Goal: Navigation & Orientation: Understand site structure

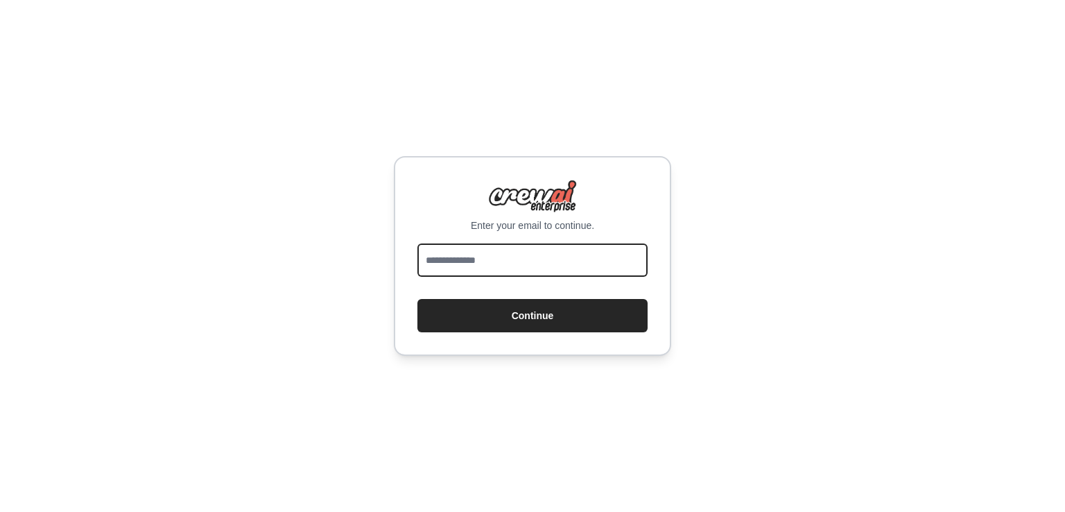
click at [507, 264] on input "email" at bounding box center [532, 259] width 230 height 33
type input "**********"
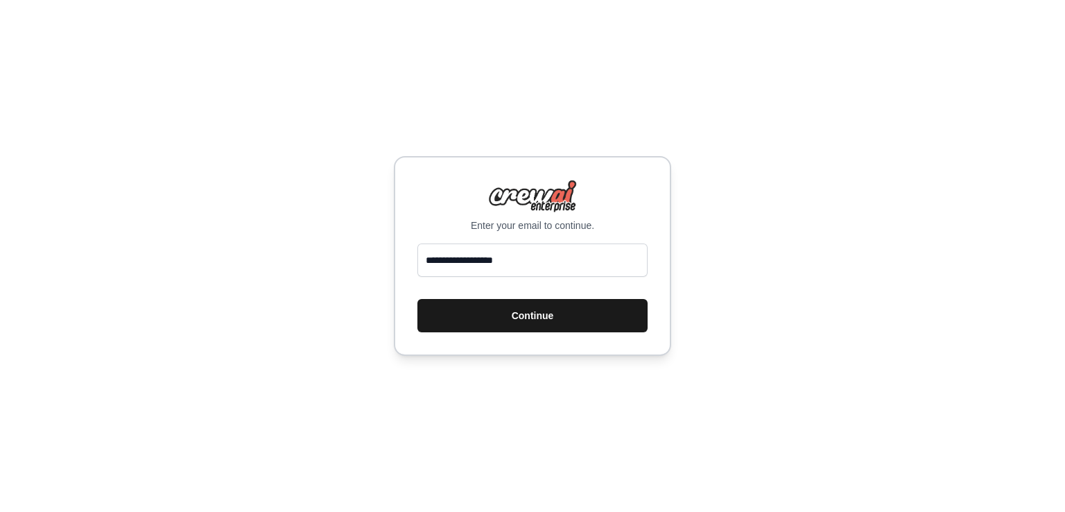
click at [574, 319] on button "Continue" at bounding box center [532, 315] width 230 height 33
click at [558, 315] on button "Continue" at bounding box center [532, 315] width 230 height 33
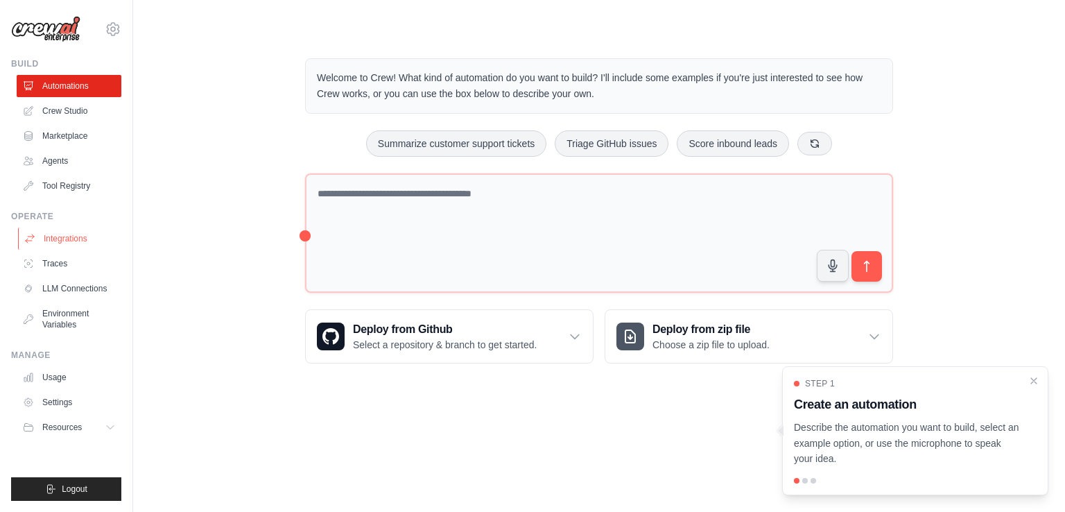
click at [94, 240] on link "Integrations" at bounding box center [70, 238] width 105 height 22
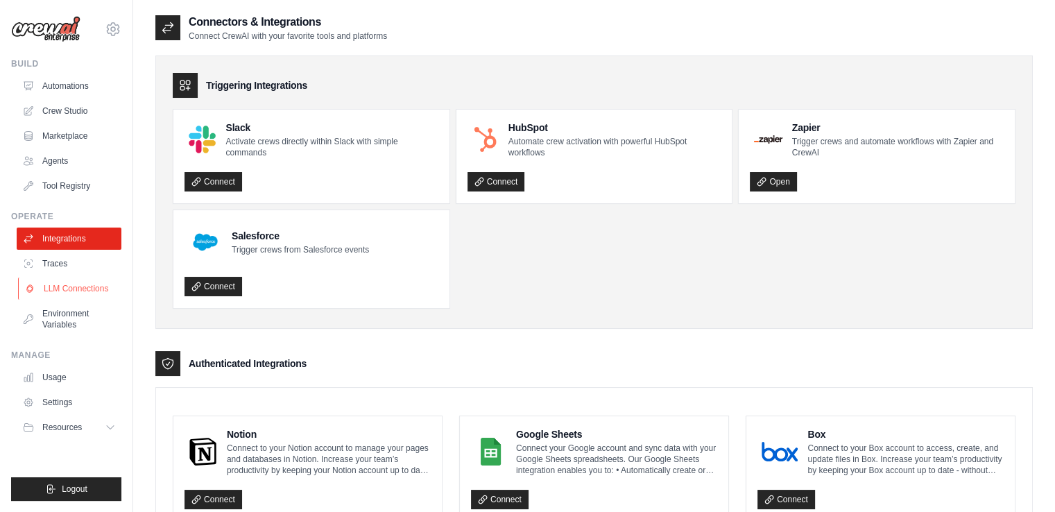
click at [96, 284] on link "LLM Connections" at bounding box center [70, 288] width 105 height 22
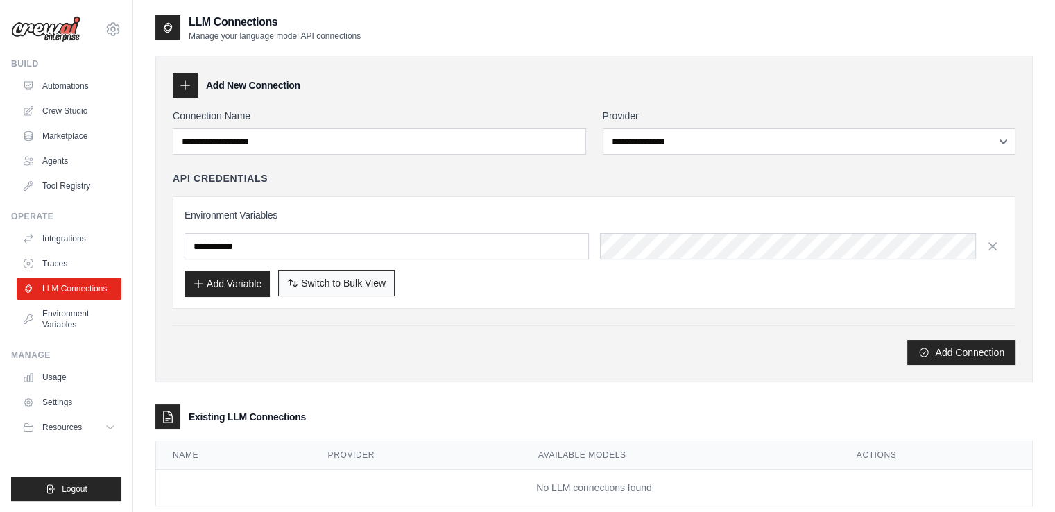
click at [372, 284] on span "Switch to Bulk View" at bounding box center [343, 283] width 85 height 14
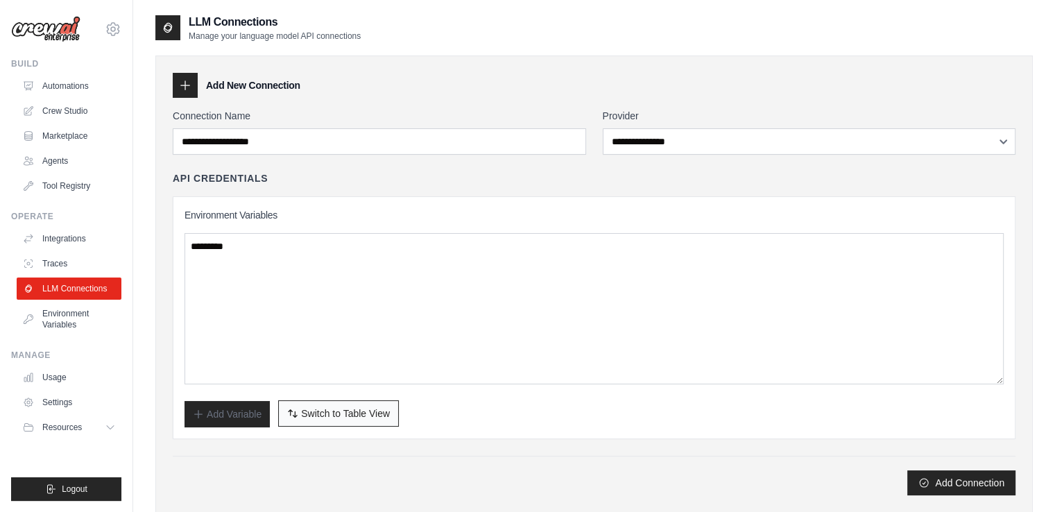
click at [321, 412] on span "Switch to Table View" at bounding box center [345, 413] width 89 height 14
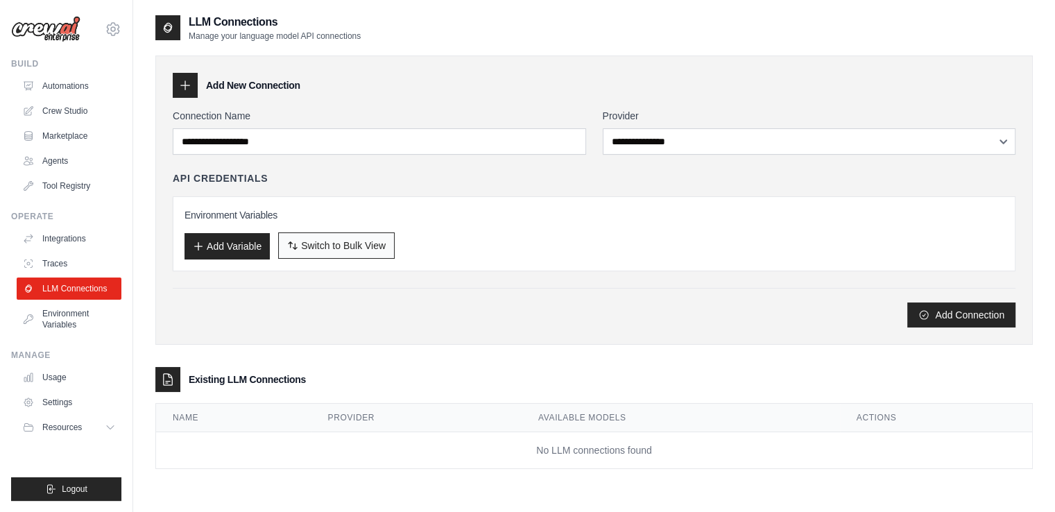
click at [352, 252] on button "Switch to Bulk View Switch to Table View" at bounding box center [336, 245] width 117 height 26
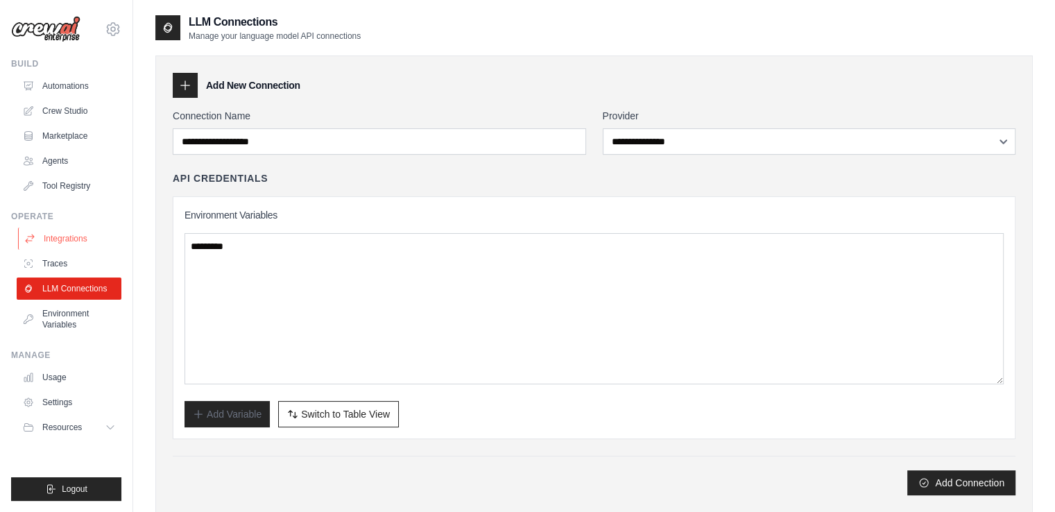
click at [87, 239] on link "Integrations" at bounding box center [70, 238] width 105 height 22
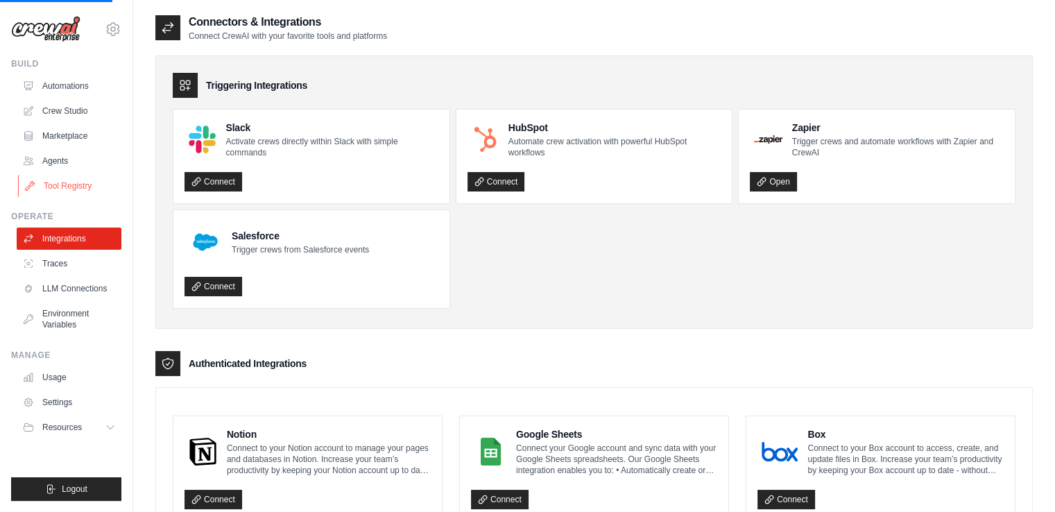
click at [96, 195] on link "Tool Registry" at bounding box center [70, 186] width 105 height 22
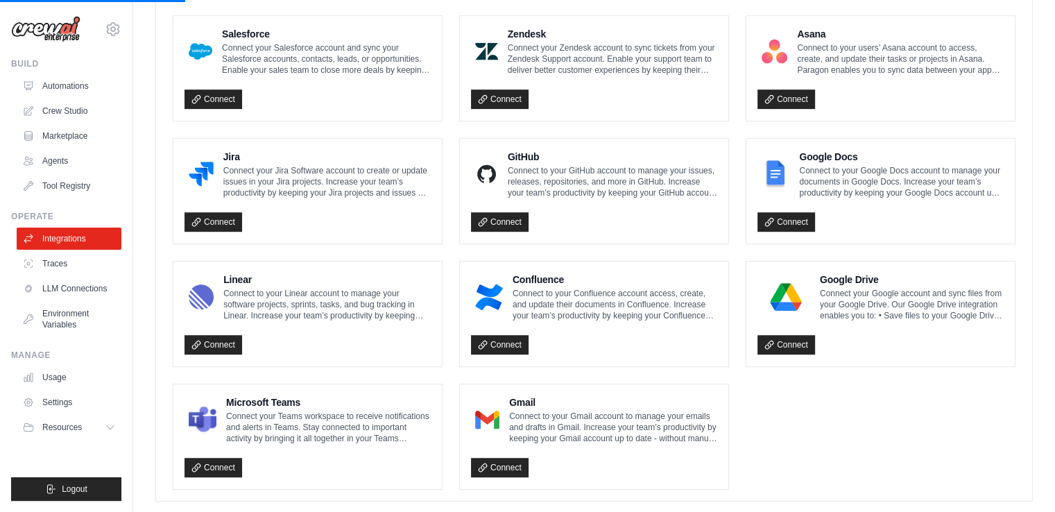
scroll to position [790, 0]
